Goal: Task Accomplishment & Management: Complete application form

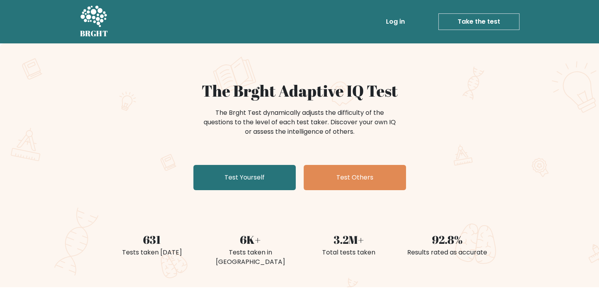
click at [402, 22] on link "Log in" at bounding box center [395, 22] width 25 height 16
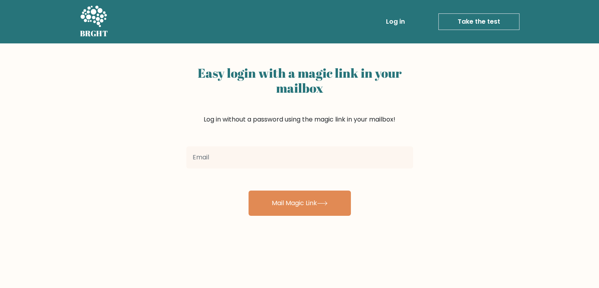
click at [416, 16] on li "Take the test Take the test" at bounding box center [464, 21] width 112 height 17
click at [99, 22] on icon at bounding box center [93, 16] width 26 height 21
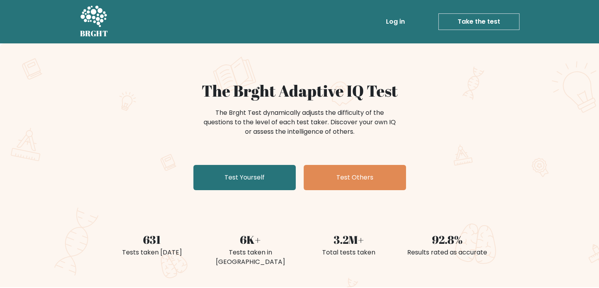
click at [466, 22] on link "Take the test" at bounding box center [479, 21] width 81 height 17
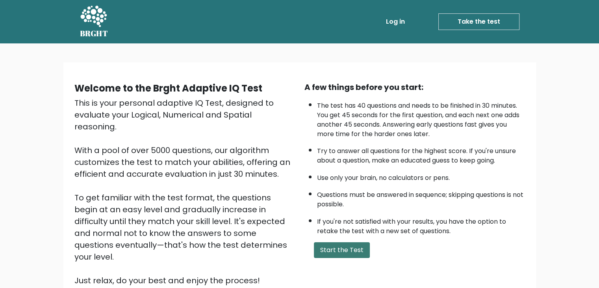
click at [344, 242] on button "Start the Test" at bounding box center [342, 250] width 56 height 16
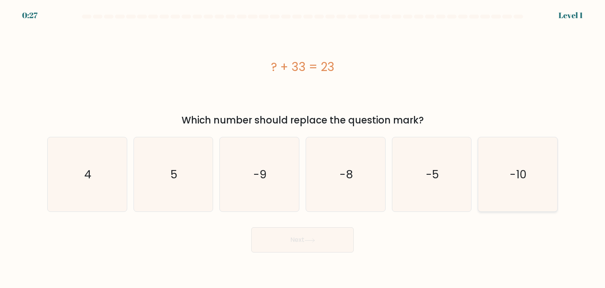
click at [500, 178] on icon "-10" at bounding box center [518, 174] width 74 height 74
click at [303, 148] on input "f. -10" at bounding box center [303, 146] width 0 height 4
radio input "true"
click at [312, 239] on icon at bounding box center [310, 240] width 11 height 4
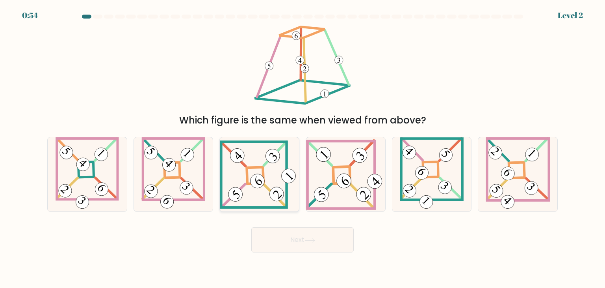
drag, startPoint x: 236, startPoint y: 158, endPoint x: 243, endPoint y: 161, distance: 7.0
click at [236, 158] on 838 at bounding box center [237, 155] width 20 height 20
click at [303, 148] on input "c." at bounding box center [303, 146] width 0 height 4
radio input "true"
click at [331, 242] on button "Next" at bounding box center [302, 239] width 102 height 25
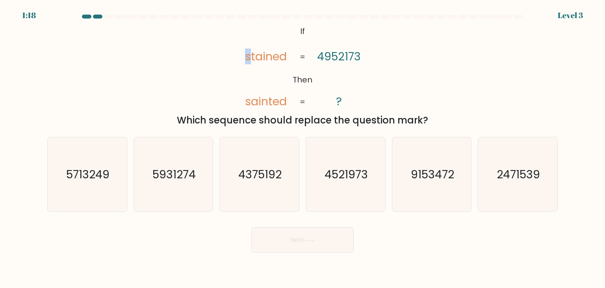
drag, startPoint x: 245, startPoint y: 57, endPoint x: 249, endPoint y: 57, distance: 4.3
click at [249, 57] on icon "@import url('[URL][DOMAIN_NAME]); If Then stained sainted 4952173 ? = =" at bounding box center [302, 67] width 140 height 86
drag, startPoint x: 318, startPoint y: 54, endPoint x: 322, endPoint y: 54, distance: 4.3
click at [322, 54] on tspan "4952173" at bounding box center [339, 56] width 44 height 16
drag, startPoint x: 244, startPoint y: 98, endPoint x: 287, endPoint y: 98, distance: 42.6
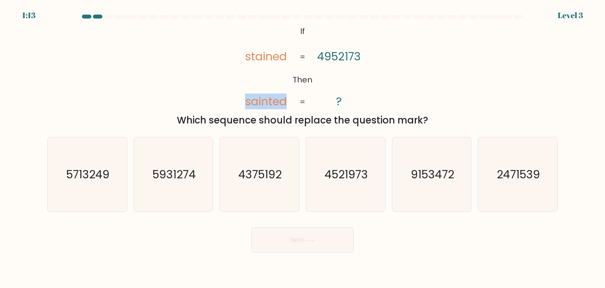
click at [287, 98] on icon "@import url('[URL][DOMAIN_NAME]); If Then stained sainted 4952173 ? = =" at bounding box center [302, 67] width 140 height 86
click at [287, 98] on tspan "sainted" at bounding box center [266, 101] width 42 height 16
click at [330, 180] on text "4521973" at bounding box center [346, 174] width 43 height 16
click at [303, 148] on input "d. 4521973" at bounding box center [303, 146] width 0 height 4
radio input "true"
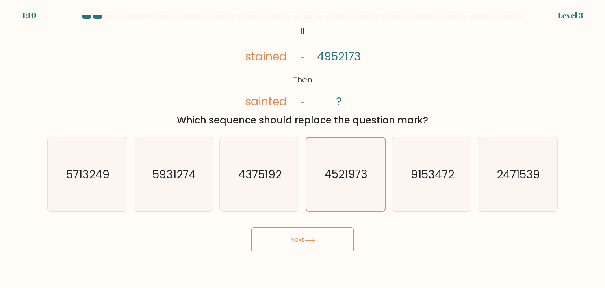
click at [305, 242] on button "Next" at bounding box center [302, 239] width 102 height 25
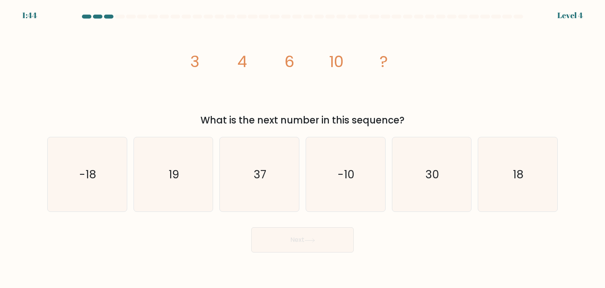
drag, startPoint x: 21, startPoint y: 15, endPoint x: 43, endPoint y: 16, distance: 21.7
click at [43, 16] on form at bounding box center [302, 134] width 605 height 238
drag, startPoint x: 43, startPoint y: 16, endPoint x: 48, endPoint y: 14, distance: 6.2
click at [42, 16] on form at bounding box center [302, 134] width 605 height 238
click at [525, 191] on icon "18" at bounding box center [518, 174] width 74 height 74
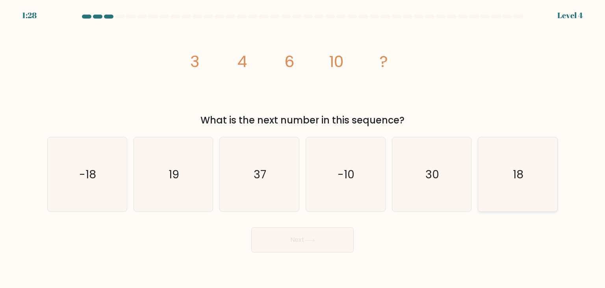
click at [303, 148] on input "f. 18" at bounding box center [303, 146] width 0 height 4
radio input "true"
click at [319, 238] on button "Next" at bounding box center [302, 239] width 102 height 25
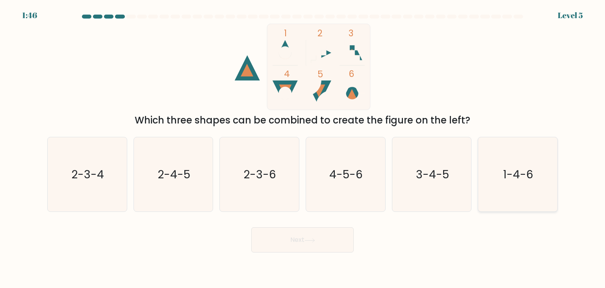
click at [517, 186] on icon "1-4-6" at bounding box center [518, 174] width 74 height 74
click at [303, 148] on input "f. 1-4-6" at bounding box center [303, 146] width 0 height 4
radio input "true"
click at [280, 245] on button "Next" at bounding box center [302, 239] width 102 height 25
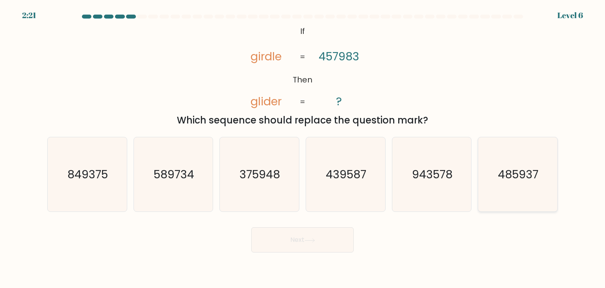
click at [516, 187] on icon "485937" at bounding box center [518, 174] width 74 height 74
click at [303, 148] on input "f. 485937" at bounding box center [303, 146] width 0 height 4
radio input "true"
click at [319, 240] on button "Next" at bounding box center [302, 239] width 102 height 25
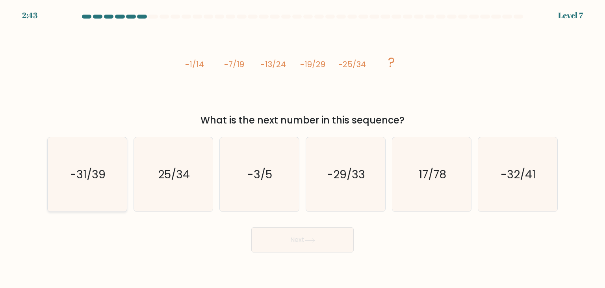
click at [81, 197] on icon "-31/39" at bounding box center [87, 174] width 74 height 74
click at [303, 148] on input "a. -31/39" at bounding box center [303, 146] width 0 height 4
radio input "true"
click at [324, 240] on button "Next" at bounding box center [302, 239] width 102 height 25
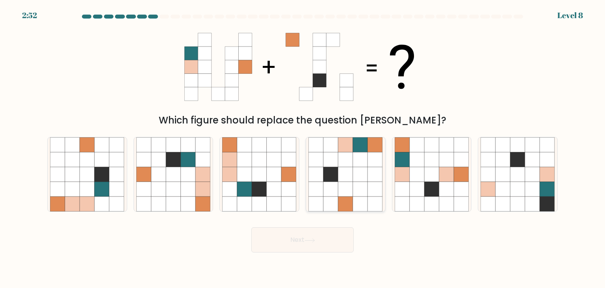
click at [358, 158] on icon at bounding box center [360, 159] width 15 height 15
click at [303, 148] on input "d." at bounding box center [303, 146] width 0 height 4
radio input "true"
click at [310, 231] on button "Next" at bounding box center [302, 239] width 102 height 25
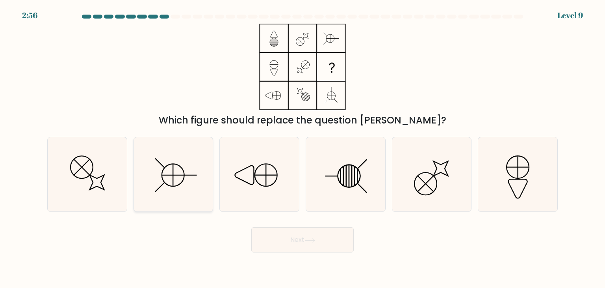
click at [158, 171] on icon at bounding box center [173, 174] width 74 height 74
click at [303, 148] on input "b." at bounding box center [303, 146] width 0 height 4
radio input "true"
click at [303, 236] on button "Next" at bounding box center [302, 239] width 102 height 25
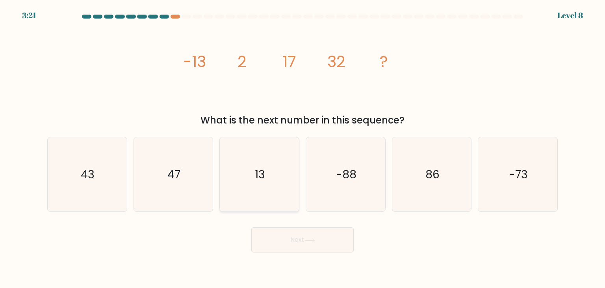
click at [268, 169] on icon "13" at bounding box center [259, 174] width 74 height 74
click at [303, 148] on input "c. 13" at bounding box center [303, 146] width 0 height 4
radio input "true"
click at [291, 246] on button "Next" at bounding box center [302, 239] width 102 height 25
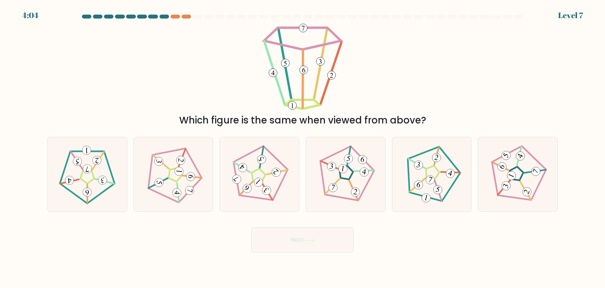
click at [303, 160] on div "d." at bounding box center [346, 174] width 86 height 75
click at [289, 176] on icon at bounding box center [260, 175] width 60 height 60
click at [303, 148] on input "c." at bounding box center [303, 146] width 0 height 4
radio input "true"
click at [292, 233] on button "Next" at bounding box center [302, 239] width 102 height 25
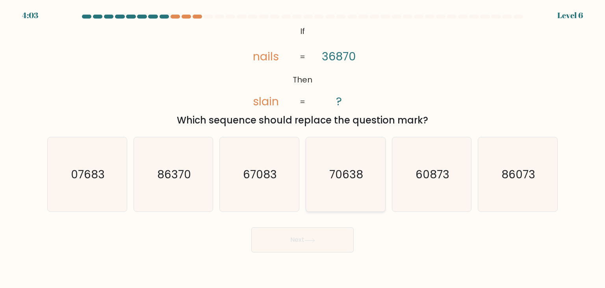
click at [336, 176] on text "70638" at bounding box center [346, 174] width 34 height 16
click at [303, 148] on input "d. 70638" at bounding box center [303, 146] width 0 height 4
radio input "true"
click at [313, 238] on icon at bounding box center [310, 240] width 11 height 4
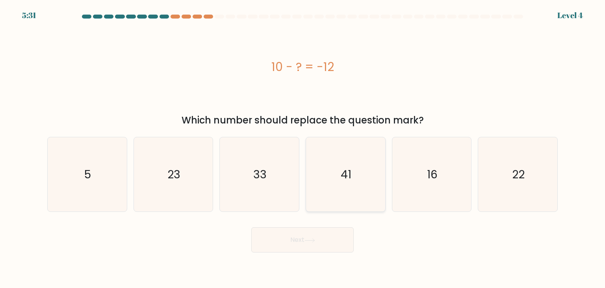
click at [335, 180] on icon "41" at bounding box center [346, 174] width 74 height 74
click at [303, 148] on input "d. 41" at bounding box center [303, 146] width 0 height 4
radio input "true"
click at [314, 238] on icon at bounding box center [310, 240] width 11 height 4
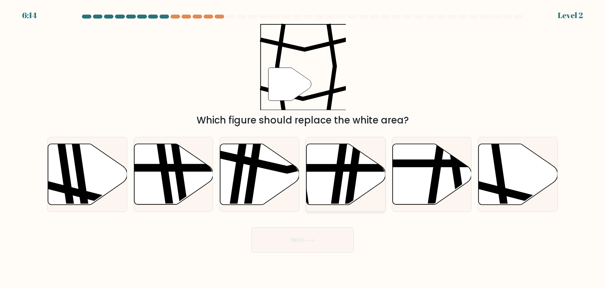
click at [345, 188] on icon at bounding box center [346, 174] width 79 height 61
click at [303, 148] on input "d." at bounding box center [303, 146] width 0 height 4
radio input "true"
click at [497, 172] on icon at bounding box center [501, 143] width 12 height 160
click at [303, 148] on input "f." at bounding box center [303, 146] width 0 height 4
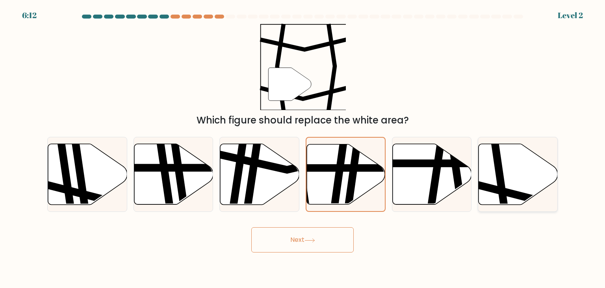
radio input "true"
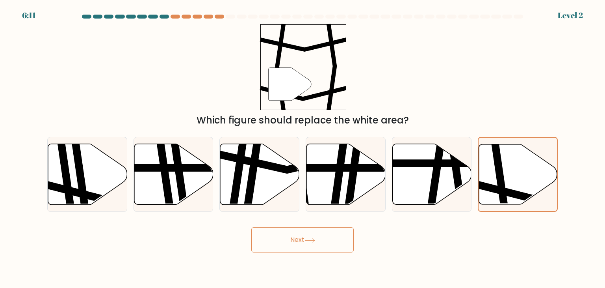
click at [326, 241] on button "Next" at bounding box center [302, 239] width 102 height 25
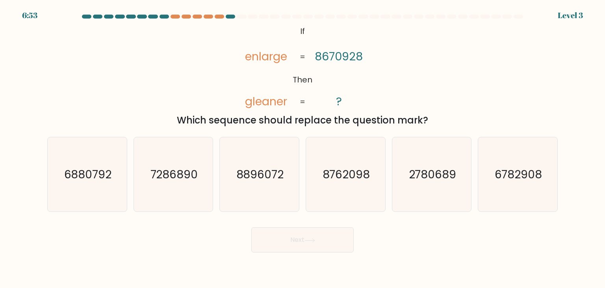
drag, startPoint x: 361, startPoint y: 182, endPoint x: 338, endPoint y: 219, distance: 43.3
click at [360, 182] on icon "8762098" at bounding box center [346, 174] width 74 height 74
click at [303, 148] on input "d. 8762098" at bounding box center [303, 146] width 0 height 4
radio input "true"
click at [329, 229] on button "Next" at bounding box center [302, 239] width 102 height 25
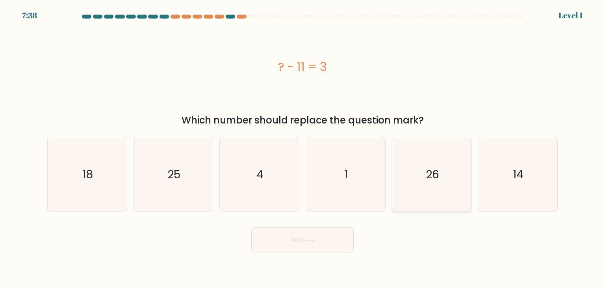
click at [405, 177] on icon "26" at bounding box center [432, 174] width 74 height 74
click at [303, 148] on input "e. 26" at bounding box center [303, 146] width 0 height 4
radio input "true"
click at [330, 229] on button "Next" at bounding box center [302, 239] width 102 height 25
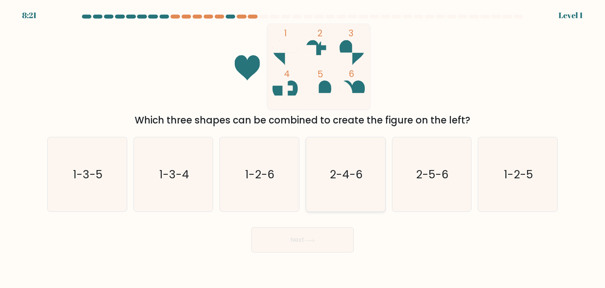
click at [351, 166] on icon "2-4-6" at bounding box center [346, 174] width 74 height 74
click at [303, 148] on input "d. 2-4-6" at bounding box center [303, 146] width 0 height 4
radio input "true"
click at [322, 240] on button "Next" at bounding box center [302, 239] width 102 height 25
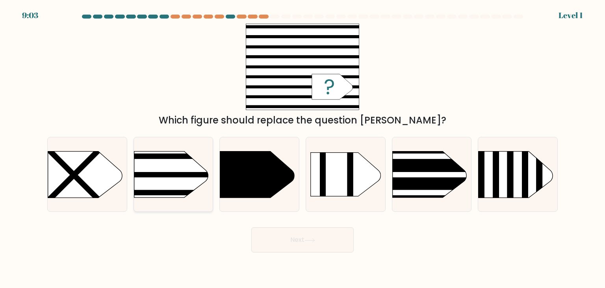
click at [172, 170] on rect at bounding box center [117, 138] width 206 height 156
click at [303, 148] on input "b." at bounding box center [303, 146] width 0 height 4
radio input "true"
click at [337, 236] on button "Next" at bounding box center [302, 239] width 102 height 25
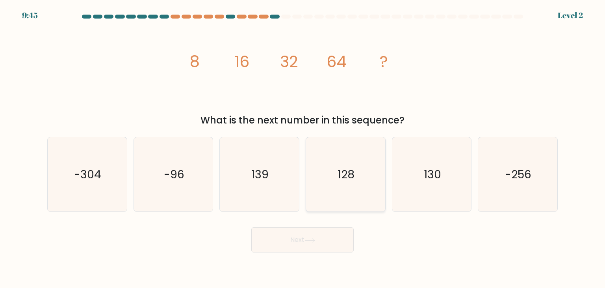
click at [338, 180] on text "128" at bounding box center [346, 174] width 17 height 16
click at [303, 148] on input "d. 128" at bounding box center [303, 146] width 0 height 4
radio input "true"
click at [278, 256] on body "9:44 Level 2" at bounding box center [302, 144] width 605 height 288
click at [288, 249] on button "Next" at bounding box center [302, 239] width 102 height 25
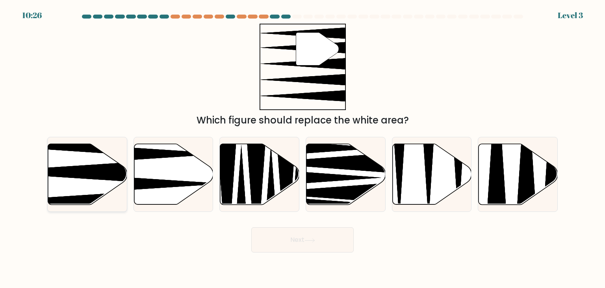
click at [82, 158] on icon at bounding box center [87, 174] width 79 height 61
click at [303, 148] on input "a." at bounding box center [303, 146] width 0 height 4
radio input "true"
drag, startPoint x: 299, startPoint y: 240, endPoint x: 295, endPoint y: 252, distance: 12.5
click at [295, 252] on button "Next" at bounding box center [302, 239] width 102 height 25
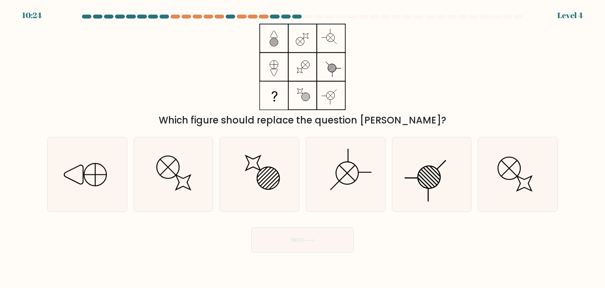
click at [298, 244] on button "Next" at bounding box center [302, 239] width 102 height 25
click at [381, 241] on div "Next" at bounding box center [303, 236] width 520 height 31
click at [76, 173] on icon at bounding box center [87, 174] width 74 height 74
click at [303, 148] on input "a." at bounding box center [303, 146] width 0 height 4
radio input "true"
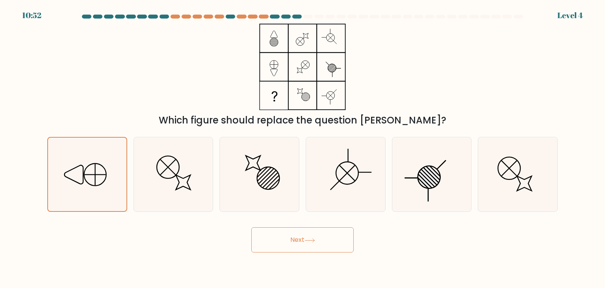
click at [312, 240] on icon at bounding box center [310, 240] width 11 height 4
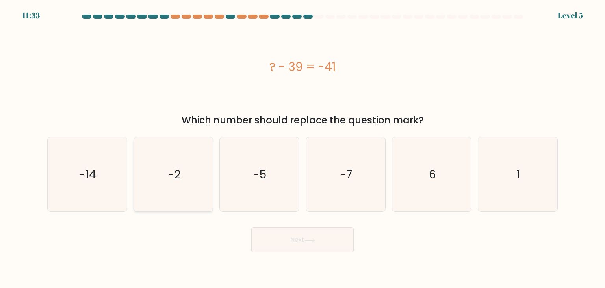
click at [153, 184] on icon "-2" at bounding box center [173, 174] width 74 height 74
click at [303, 148] on input "b. -2" at bounding box center [303, 146] width 0 height 4
radio input "true"
click at [254, 234] on button "Next" at bounding box center [302, 239] width 102 height 25
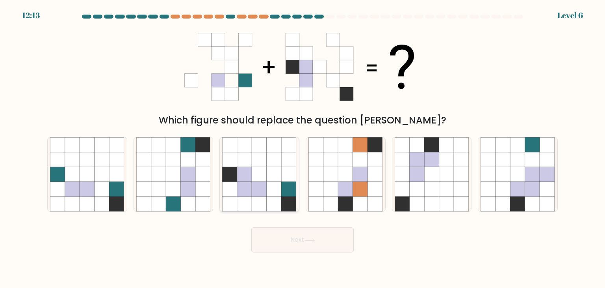
click at [257, 174] on icon at bounding box center [259, 174] width 15 height 15
click at [303, 148] on input "c." at bounding box center [303, 146] width 0 height 4
radio input "true"
click at [321, 234] on button "Next" at bounding box center [302, 239] width 102 height 25
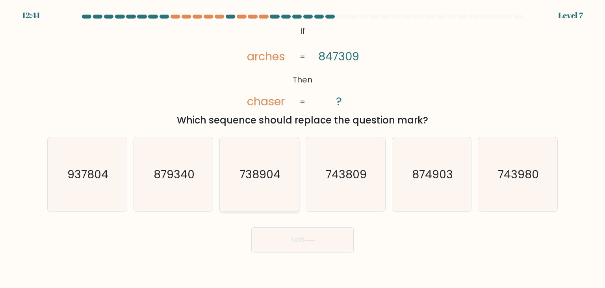
click at [262, 170] on text "738904" at bounding box center [260, 174] width 41 height 16
click at [303, 148] on input "c. 738904" at bounding box center [303, 146] width 0 height 4
radio input "true"
click at [314, 239] on icon at bounding box center [310, 240] width 11 height 4
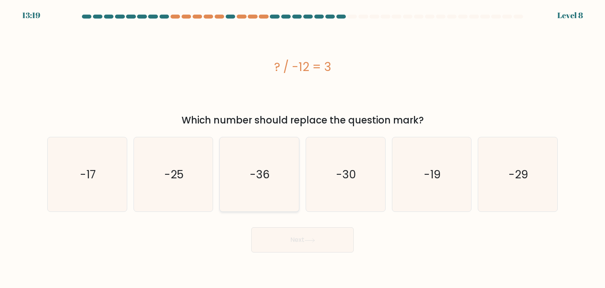
click at [266, 184] on icon "-36" at bounding box center [259, 174] width 74 height 74
click at [303, 148] on input "c. -36" at bounding box center [303, 146] width 0 height 4
radio input "true"
click at [312, 242] on button "Next" at bounding box center [302, 239] width 102 height 25
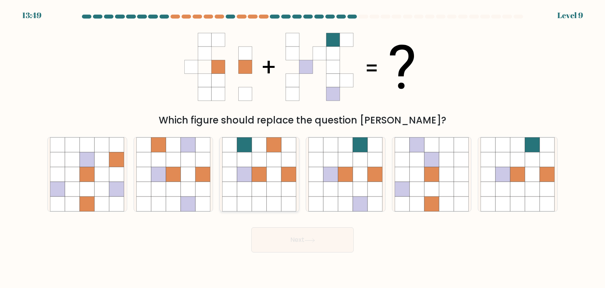
click at [264, 178] on icon at bounding box center [259, 174] width 15 height 15
click at [303, 148] on input "c." at bounding box center [303, 146] width 0 height 4
radio input "true"
click at [348, 169] on icon at bounding box center [345, 174] width 15 height 15
click at [303, 148] on input "d." at bounding box center [303, 146] width 0 height 4
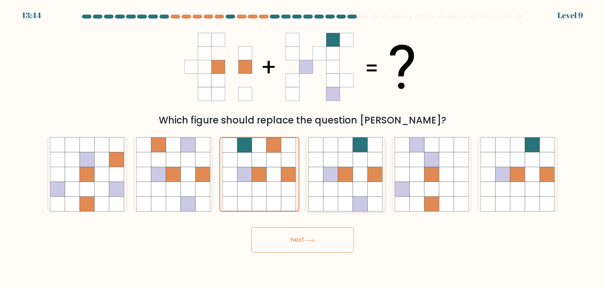
radio input "true"
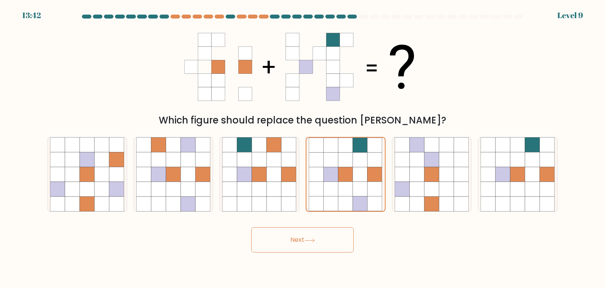
click at [315, 240] on icon at bounding box center [310, 240] width 11 height 4
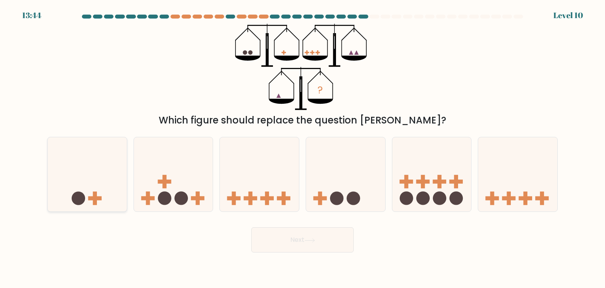
drag, startPoint x: 80, startPoint y: 191, endPoint x: 126, endPoint y: 187, distance: 45.5
click at [80, 189] on icon at bounding box center [87, 173] width 79 height 65
click at [303, 148] on input "a." at bounding box center [303, 146] width 0 height 4
radio input "true"
drag, startPoint x: 43, startPoint y: 17, endPoint x: 22, endPoint y: 15, distance: 21.4
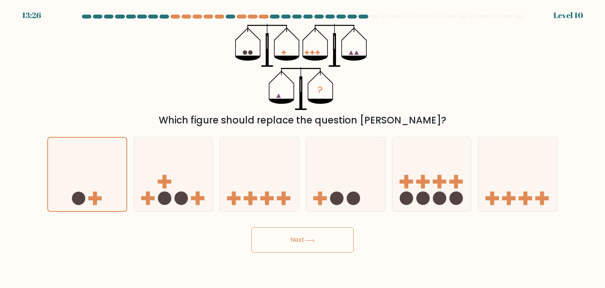
click at [22, 15] on form at bounding box center [302, 134] width 605 height 238
drag, startPoint x: 582, startPoint y: 12, endPoint x: 549, endPoint y: 12, distance: 33.1
click at [549, 12] on div "13:15 Level 10" at bounding box center [302, 10] width 605 height 21
click at [549, 12] on div "13:14 Level 10" at bounding box center [302, 10] width 605 height 21
